Goal: Information Seeking & Learning: Learn about a topic

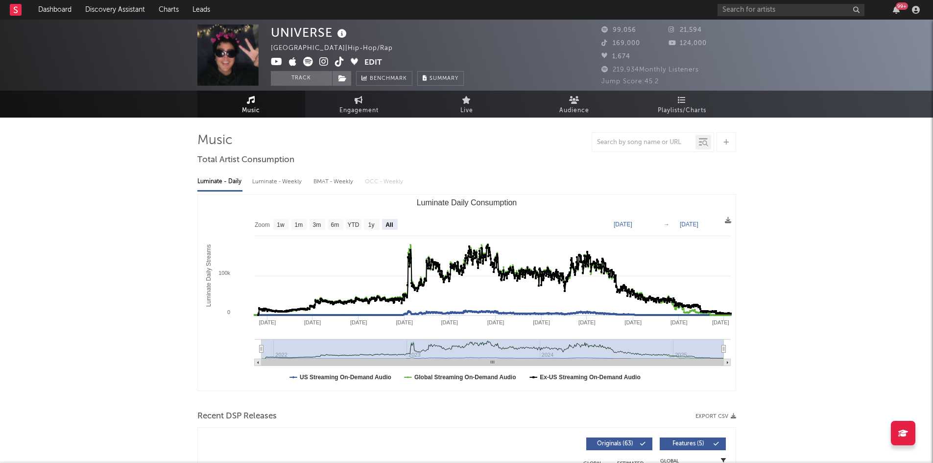
select select "All"
click at [769, 9] on input "text" at bounding box center [791, 10] width 147 height 12
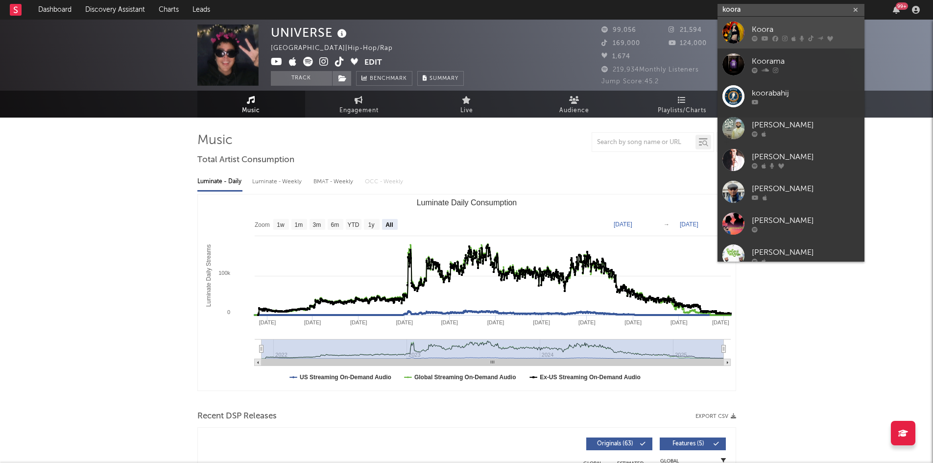
type input "koora"
click at [770, 31] on div "Koora" at bounding box center [806, 30] width 108 height 12
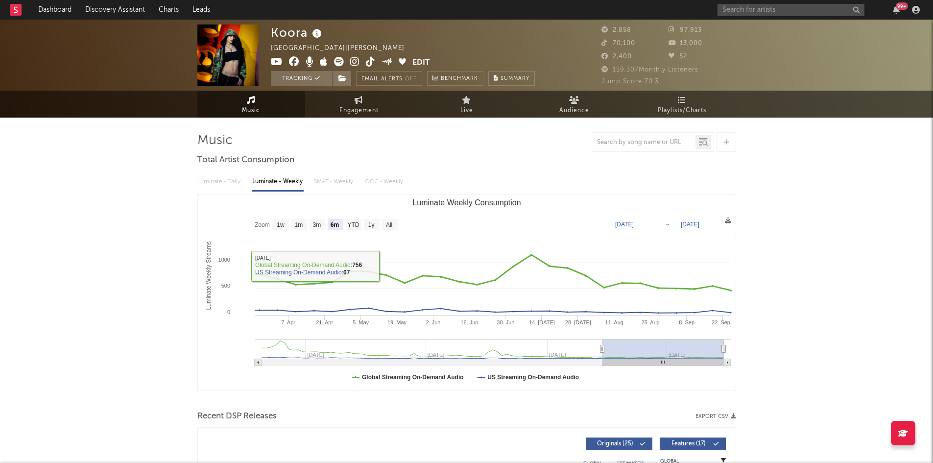
click at [387, 231] on rect "Luminate Weekly Consumption" at bounding box center [467, 292] width 538 height 196
click at [391, 227] on text "All" at bounding box center [388, 224] width 6 height 7
select select "All"
type input "[DATE]"
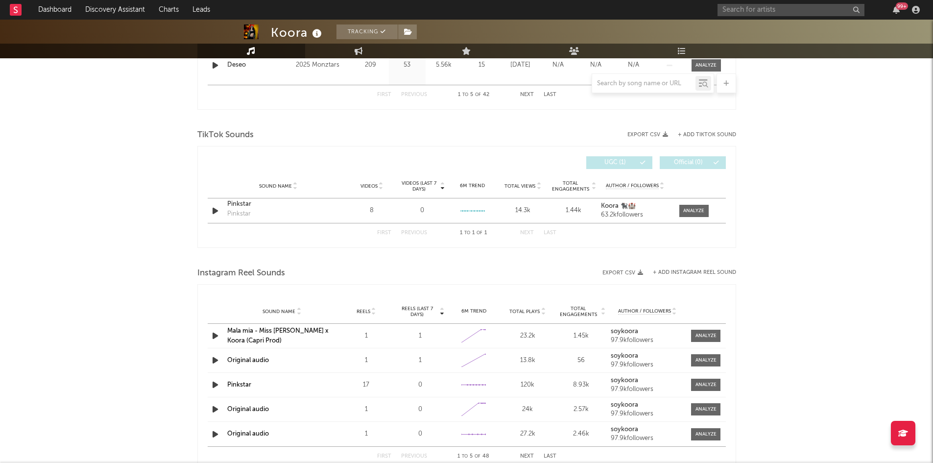
scroll to position [600, 0]
click at [887, 155] on div "Koora Tracking [GEOGRAPHIC_DATA] | [PERSON_NAME] latino Edit Tracking Email Ale…" at bounding box center [466, 110] width 933 height 1382
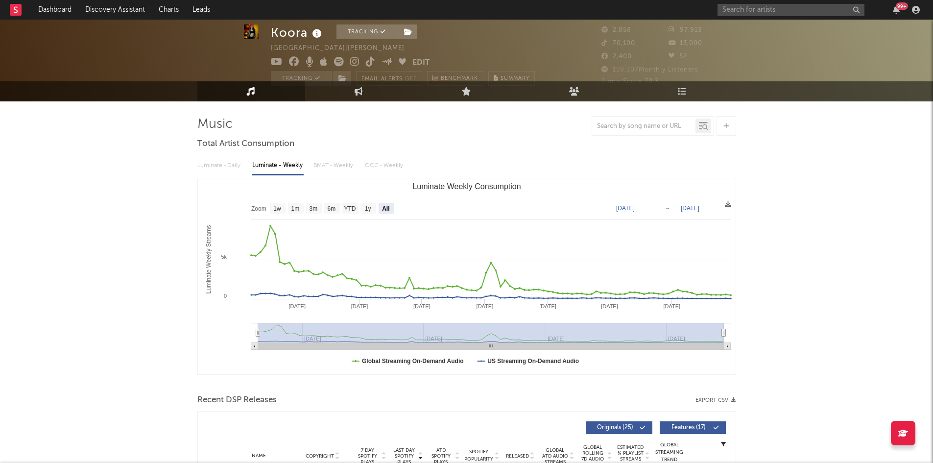
scroll to position [0, 0]
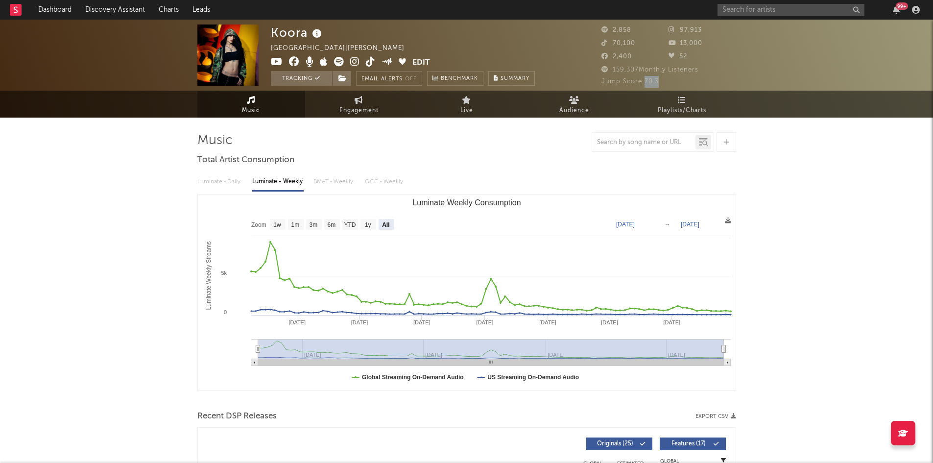
drag, startPoint x: 661, startPoint y: 79, endPoint x: 643, endPoint y: 77, distance: 17.7
click at [643, 77] on div "Jump Score: 70.3" at bounding box center [668, 82] width 135 height 12
click at [384, 225] on text "All" at bounding box center [385, 224] width 7 height 7
select select "All"
click at [799, 14] on input "text" at bounding box center [791, 10] width 147 height 12
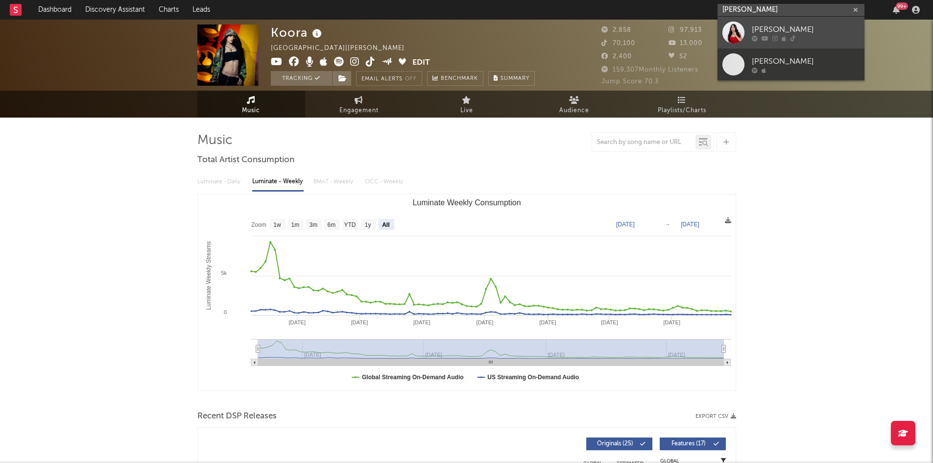
type input "[PERSON_NAME]"
click at [801, 35] on div "[PERSON_NAME]" at bounding box center [806, 30] width 108 height 12
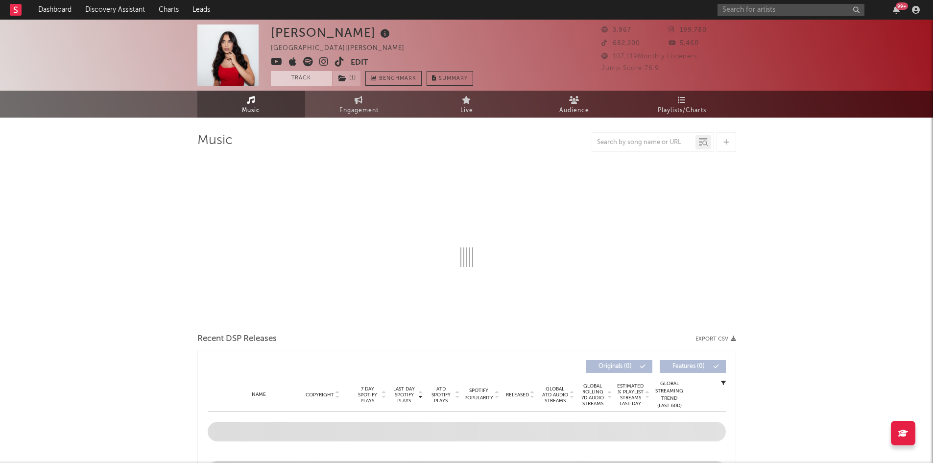
click at [308, 83] on button "Track" at bounding box center [301, 78] width 61 height 15
select select "6m"
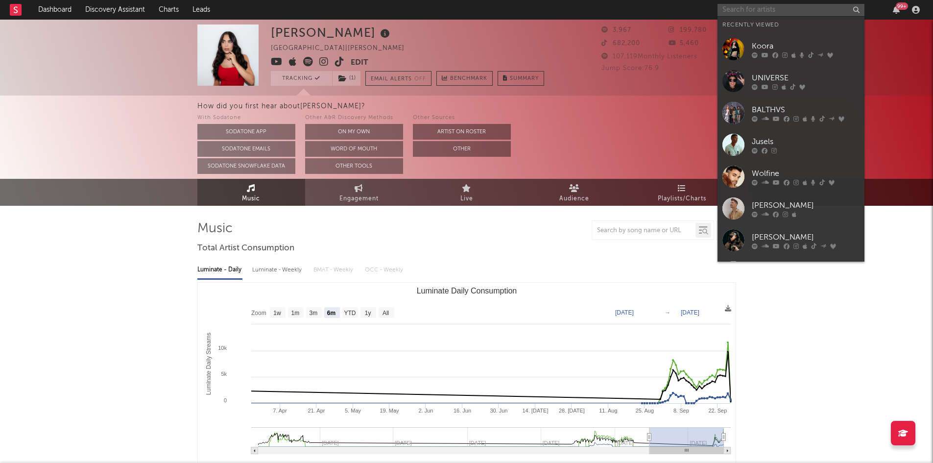
click at [790, 10] on input "text" at bounding box center [791, 10] width 147 height 12
click at [762, 48] on div "Koora" at bounding box center [806, 46] width 108 height 12
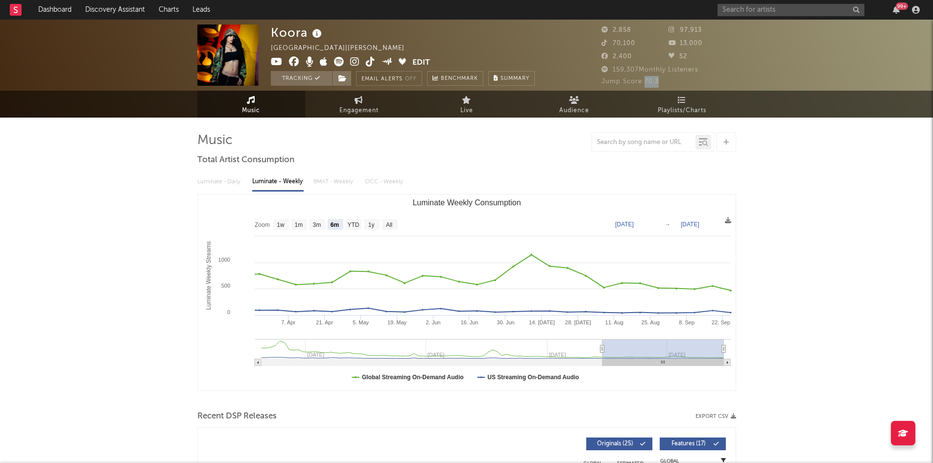
drag, startPoint x: 662, startPoint y: 79, endPoint x: 645, endPoint y: 82, distance: 17.9
click at [645, 82] on div "Jump Score: 70.3" at bounding box center [668, 82] width 135 height 12
drag, startPoint x: 671, startPoint y: 68, endPoint x: 611, endPoint y: 74, distance: 60.0
click at [611, 74] on div "159,307 Monthly Listeners" at bounding box center [668, 70] width 135 height 12
drag, startPoint x: 631, startPoint y: 30, endPoint x: 612, endPoint y: 29, distance: 19.6
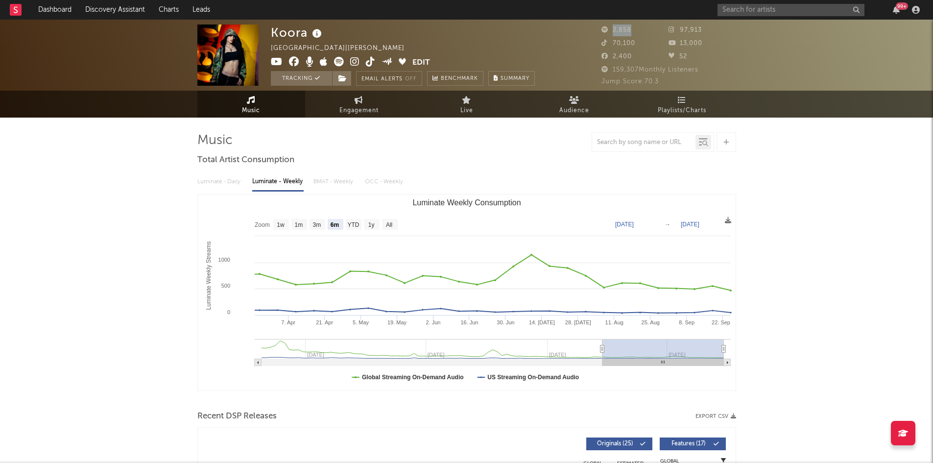
click at [612, 29] on div "2,858" at bounding box center [635, 30] width 68 height 12
drag, startPoint x: 637, startPoint y: 44, endPoint x: 610, endPoint y: 44, distance: 26.4
click at [610, 44] on div "70,100" at bounding box center [635, 44] width 68 height 12
drag, startPoint x: 704, startPoint y: 41, endPoint x: 678, endPoint y: 42, distance: 25.5
click at [678, 42] on div "13,000" at bounding box center [703, 44] width 68 height 12
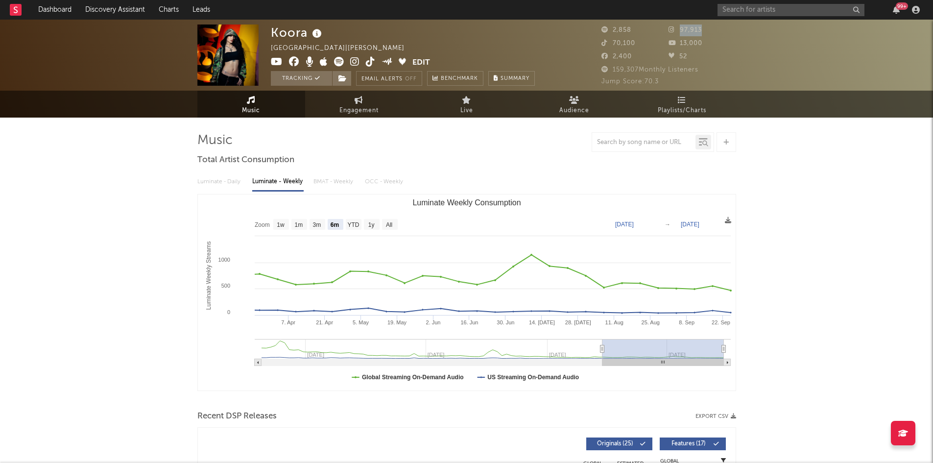
drag, startPoint x: 700, startPoint y: 27, endPoint x: 673, endPoint y: 28, distance: 27.0
click at [673, 28] on span "97,913" at bounding box center [685, 30] width 33 height 6
click at [394, 227] on rect "Luminate Weekly Consumption" at bounding box center [390, 224] width 16 height 11
select select "All"
type input "[DATE]"
